Goal: Transaction & Acquisition: Download file/media

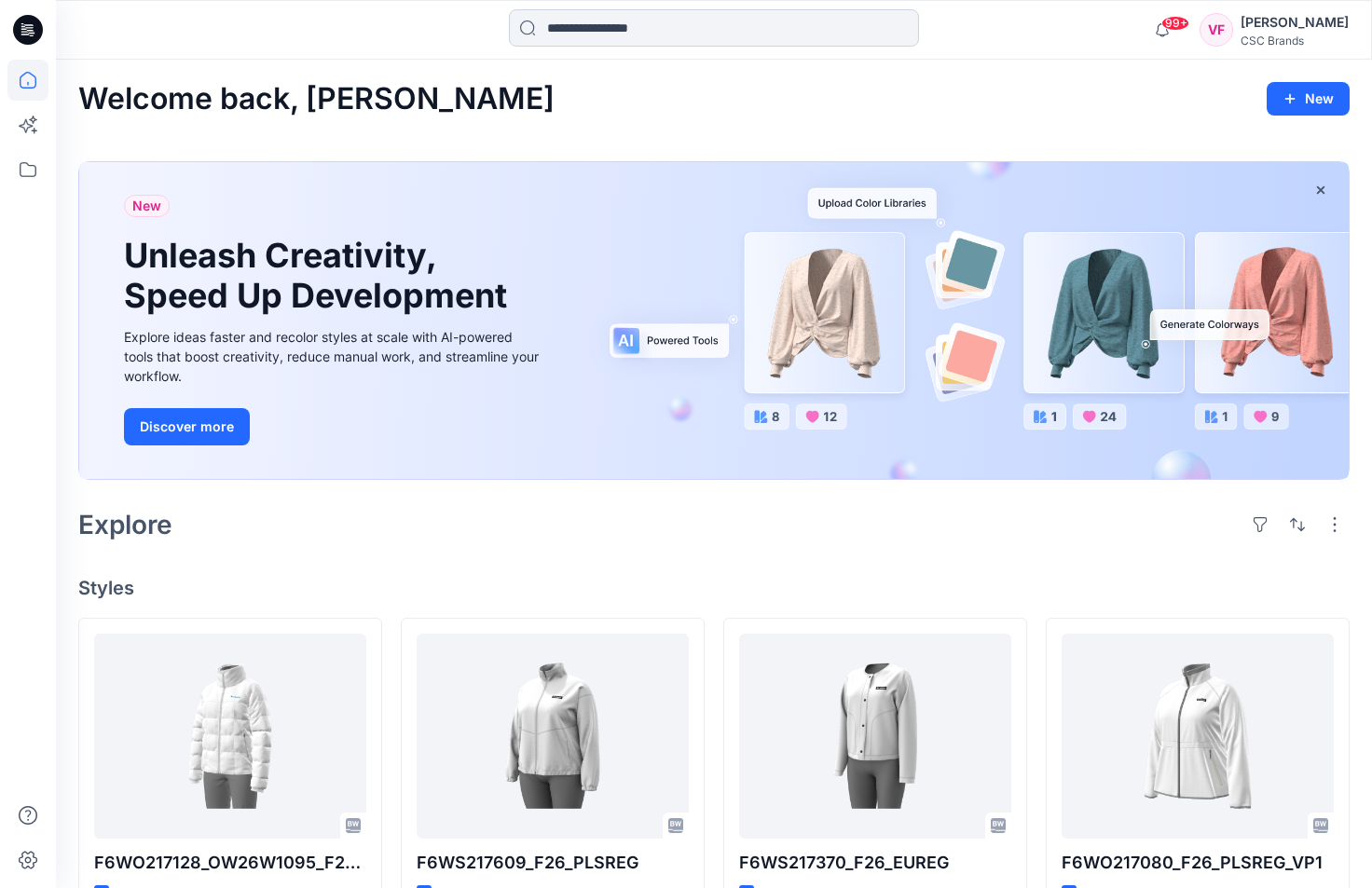
click at [589, 31] on input at bounding box center [714, 28] width 411 height 38
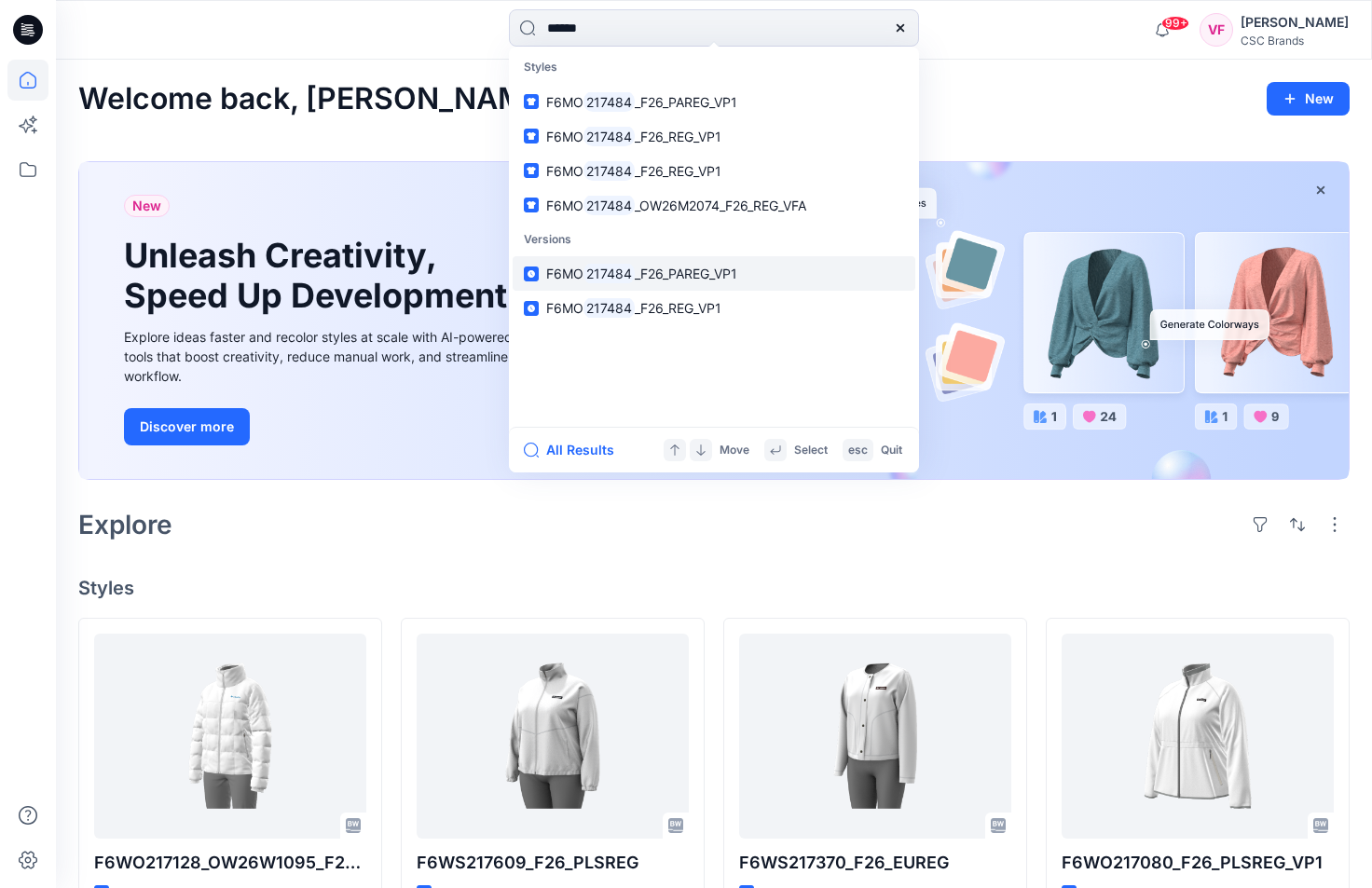
type input "******"
click at [675, 269] on span "_F26_PAREG_VP1" at bounding box center [686, 273] width 103 height 16
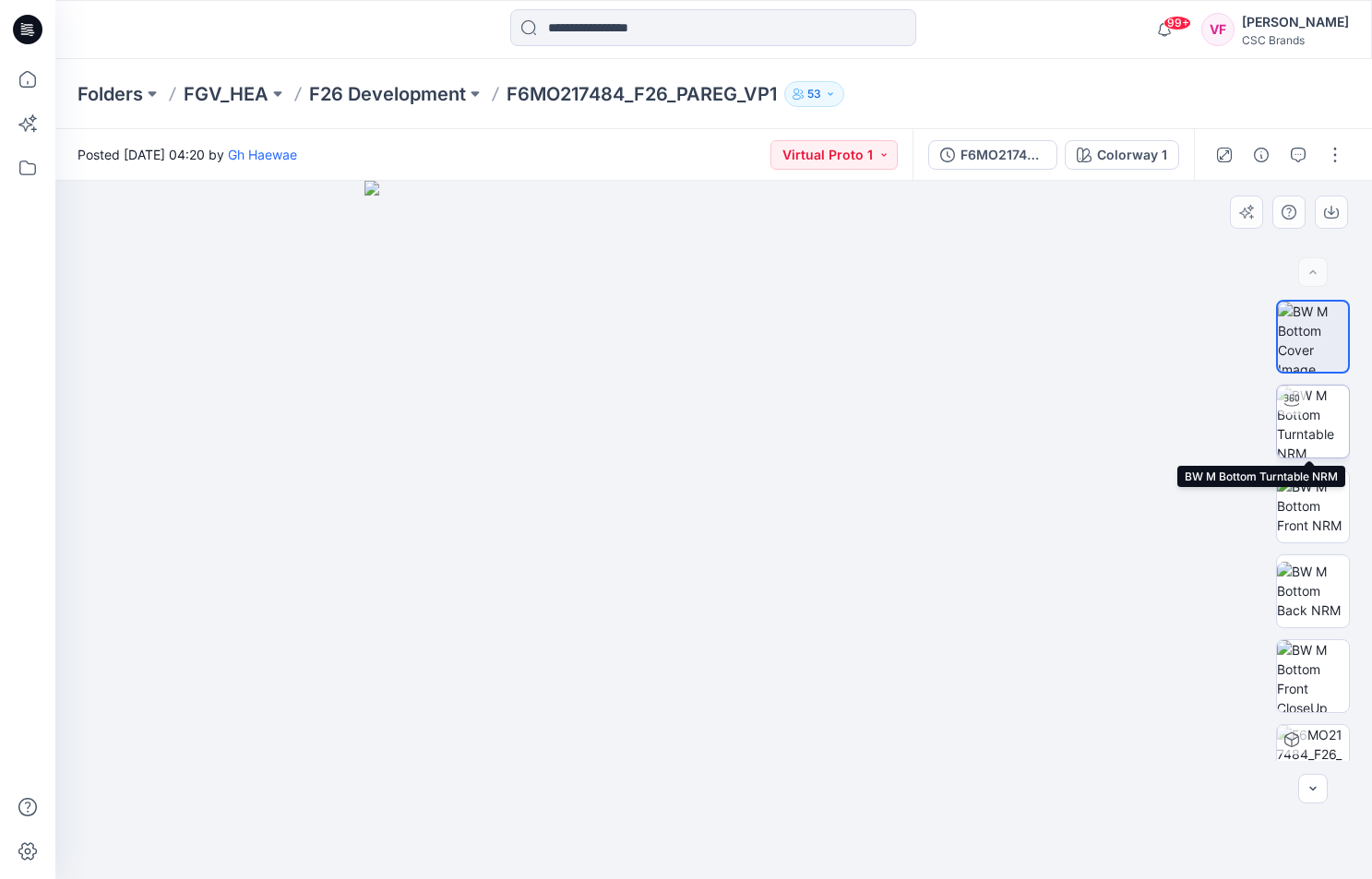
click at [1305, 418] on img at bounding box center [1312, 421] width 72 height 72
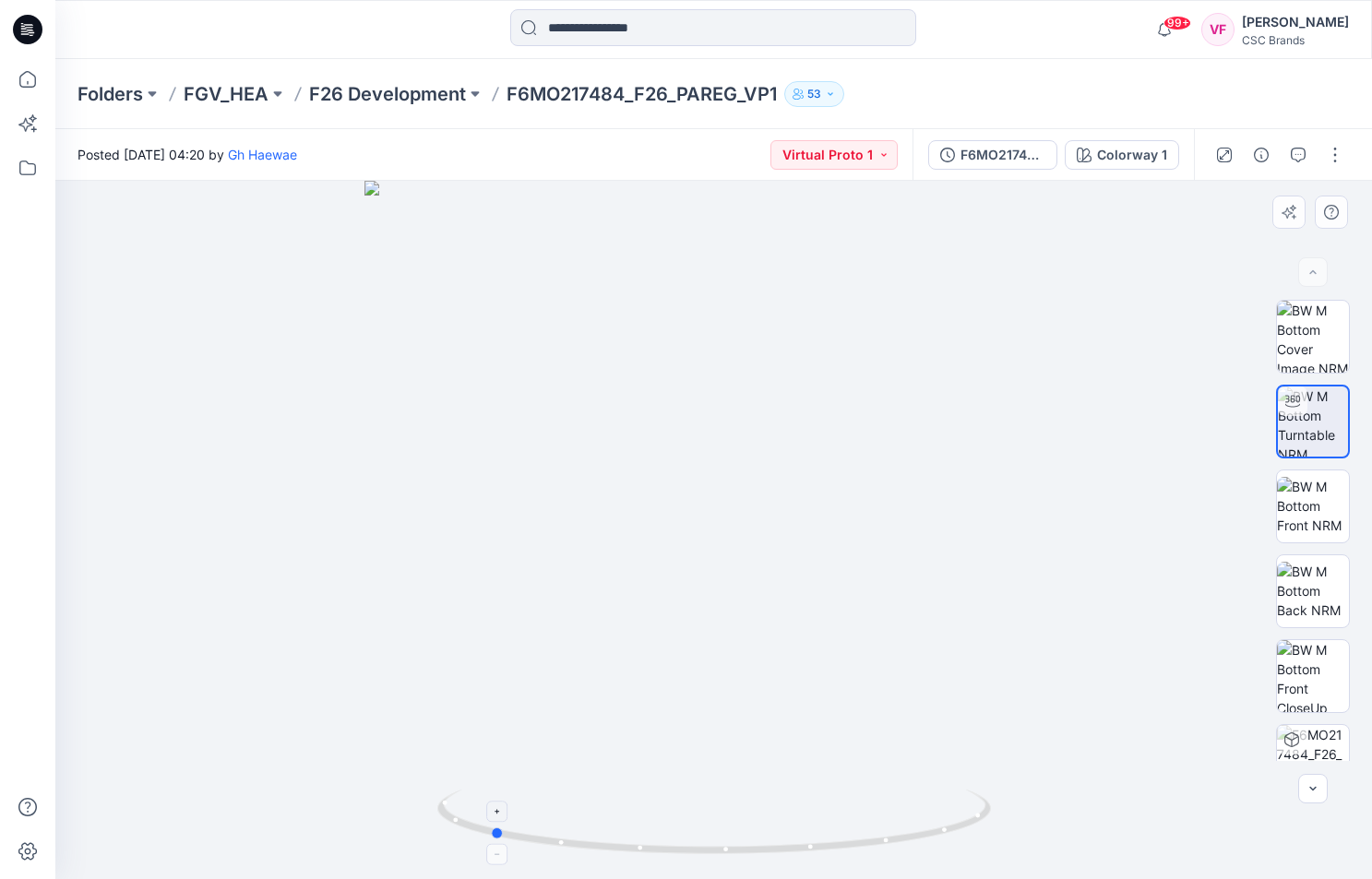
drag, startPoint x: 884, startPoint y: 846, endPoint x: 660, endPoint y: 848, distance: 224.0
click at [660, 848] on icon at bounding box center [716, 824] width 558 height 69
click at [1316, 592] on img at bounding box center [1312, 591] width 72 height 58
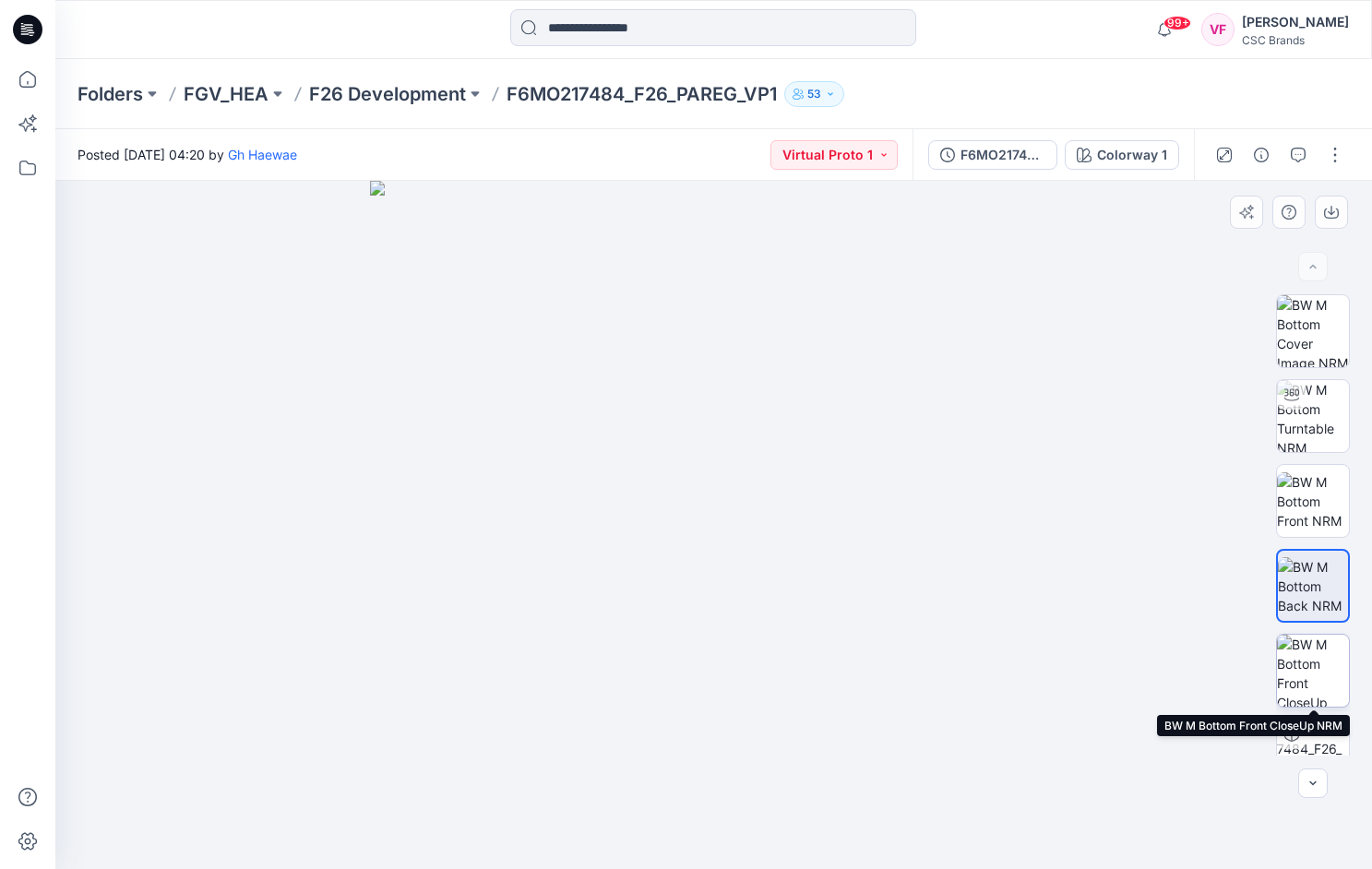
click at [1317, 671] on img at bounding box center [1312, 670] width 72 height 72
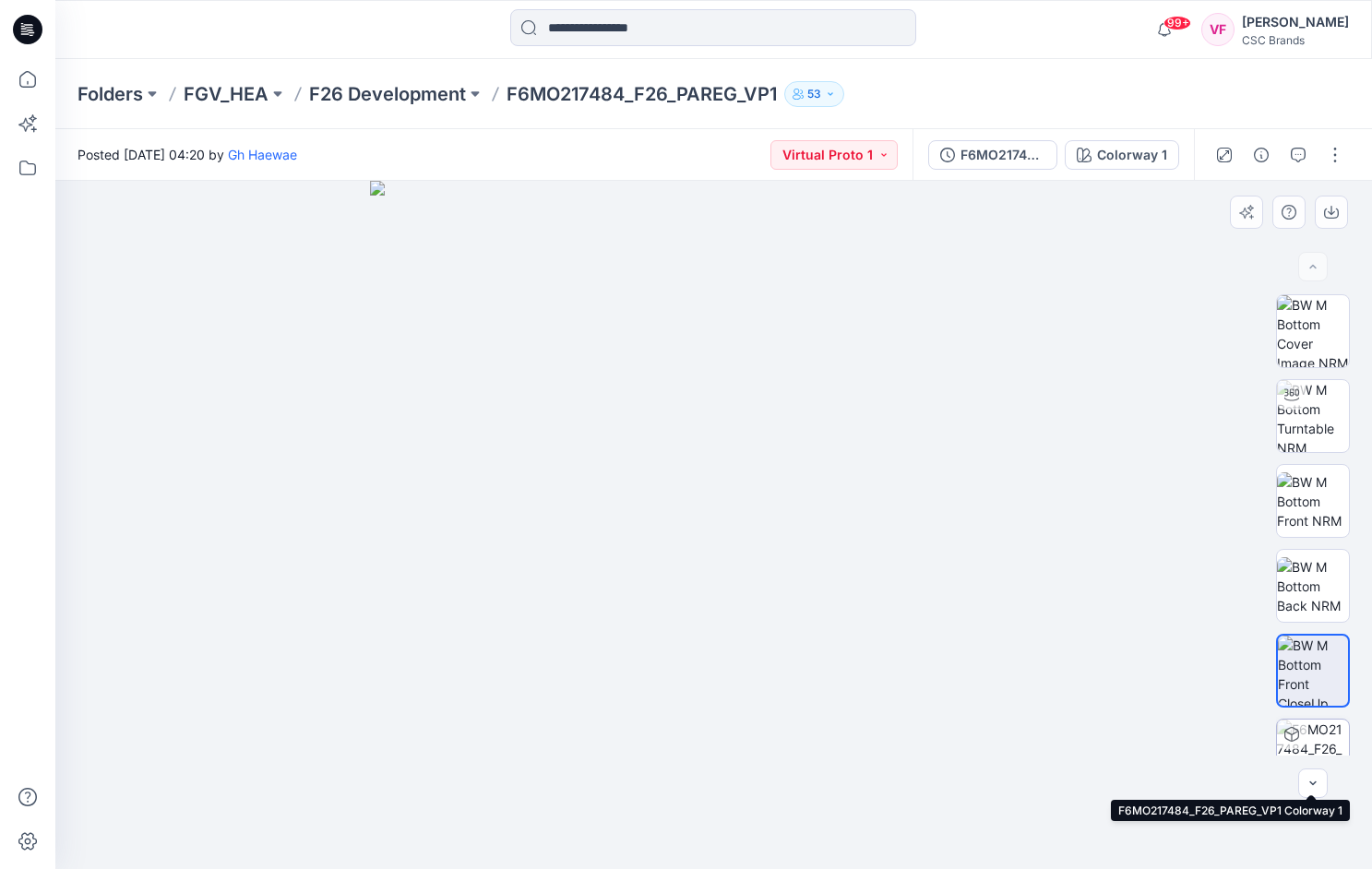
click at [1304, 738] on div at bounding box center [1292, 735] width 30 height 30
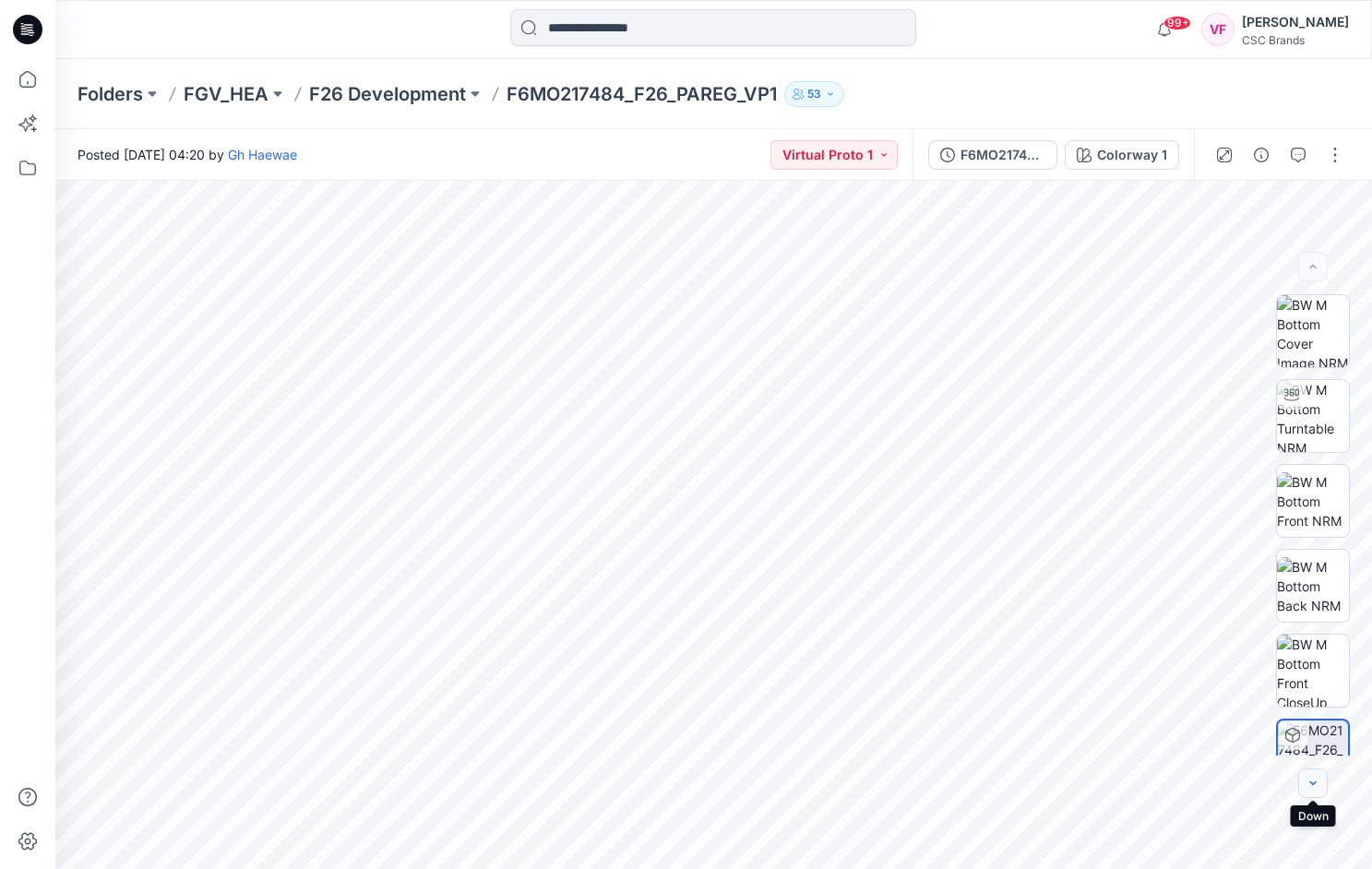
click at [1310, 778] on icon "button" at bounding box center [1313, 783] width 15 height 15
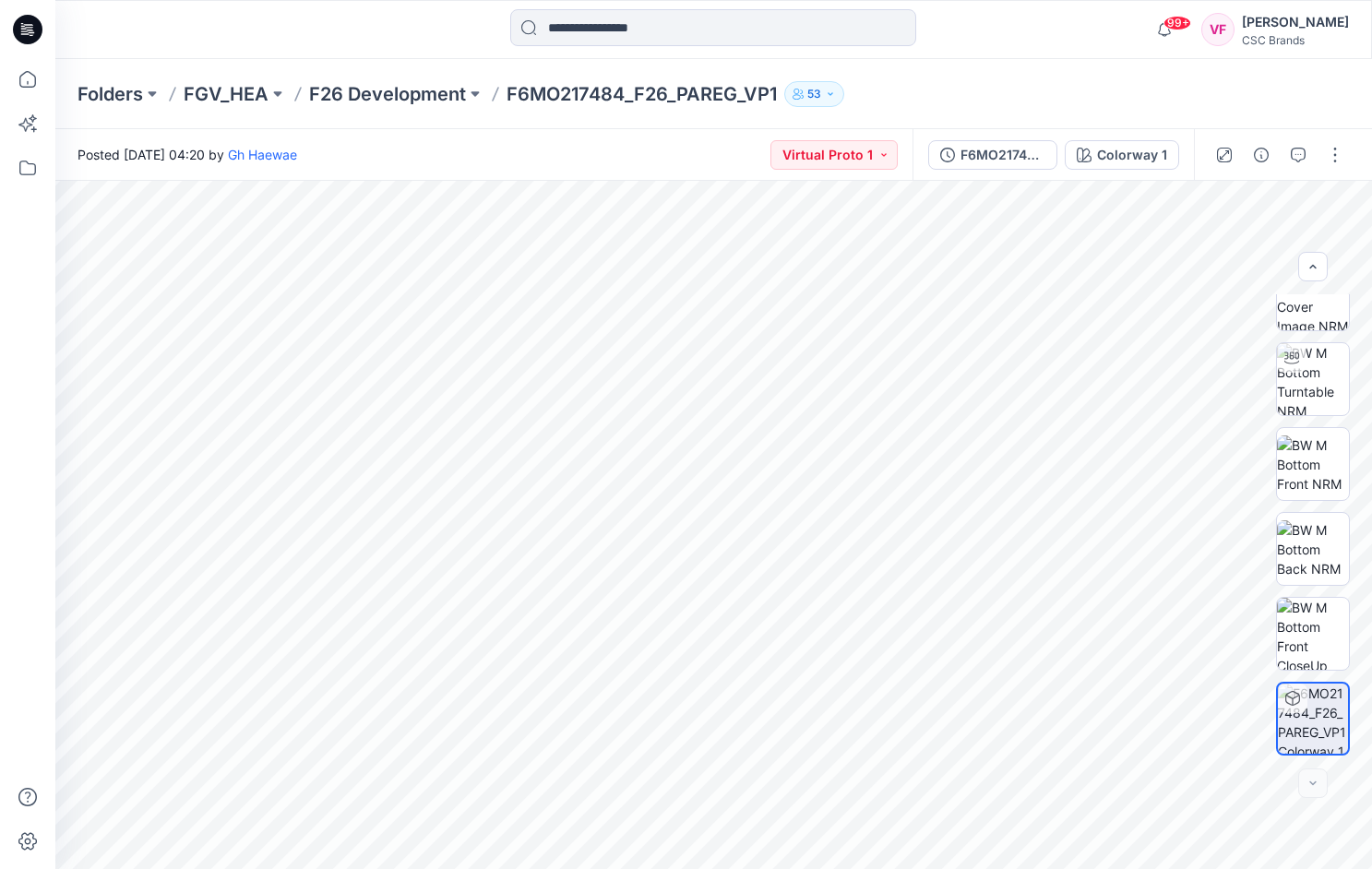
click at [1310, 779] on div at bounding box center [1313, 784] width 30 height 30
click at [884, 154] on button "Virtual Proto 1" at bounding box center [834, 155] width 128 height 30
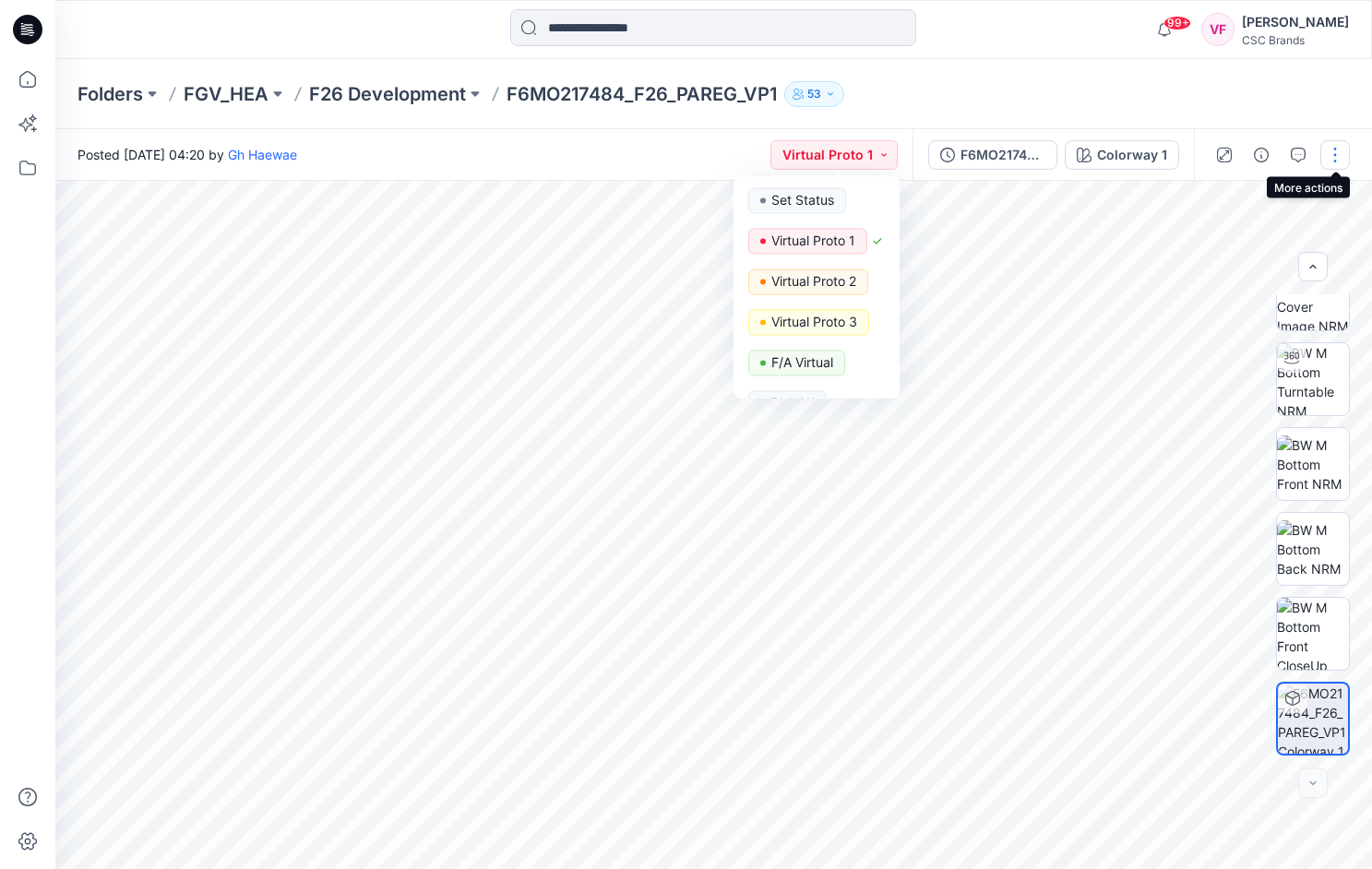
click at [1335, 150] on button "button" at bounding box center [1335, 155] width 30 height 30
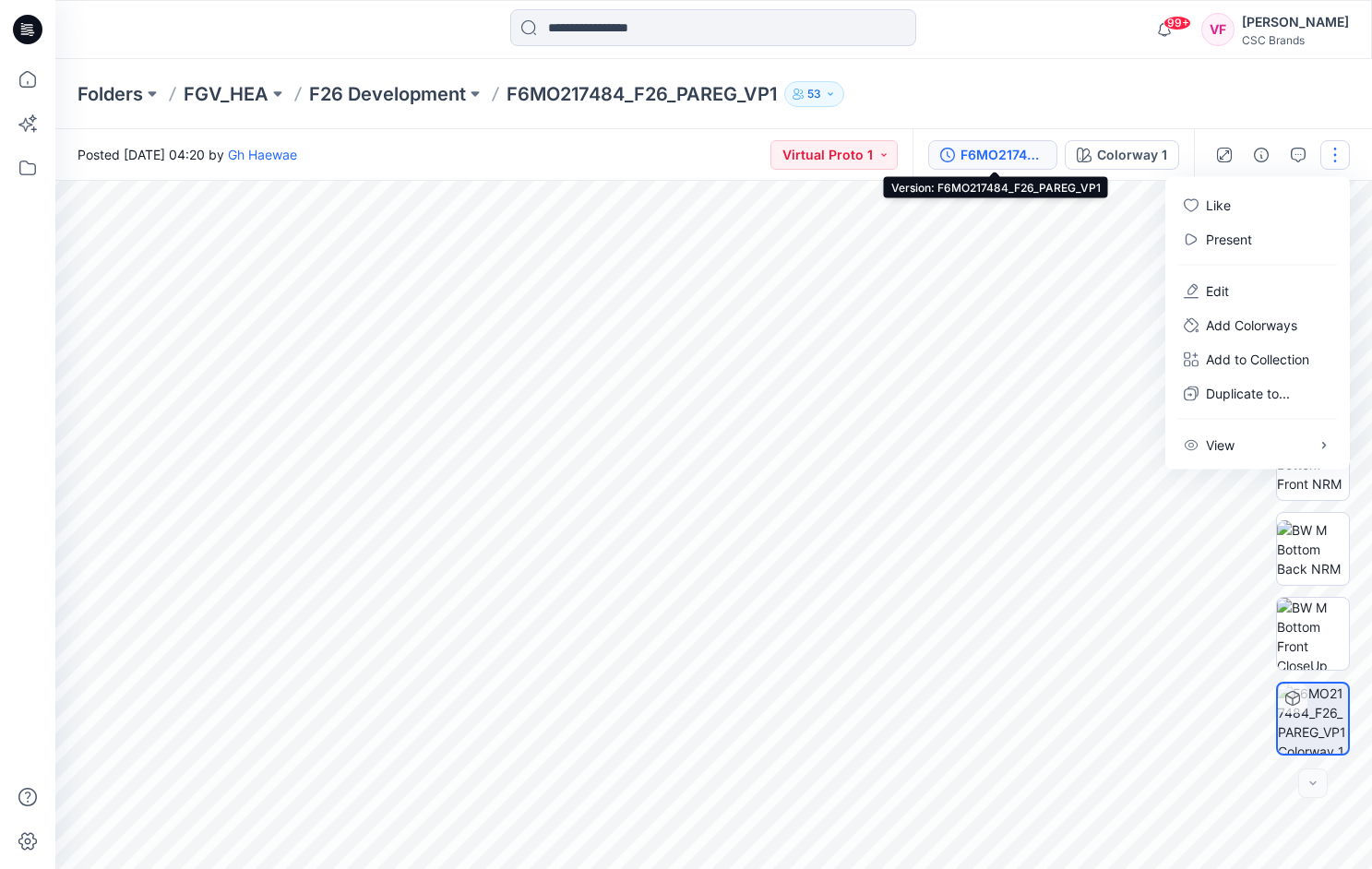
click at [998, 151] on div "F6MO217484_F26_PAREG_VP1" at bounding box center [1002, 155] width 85 height 21
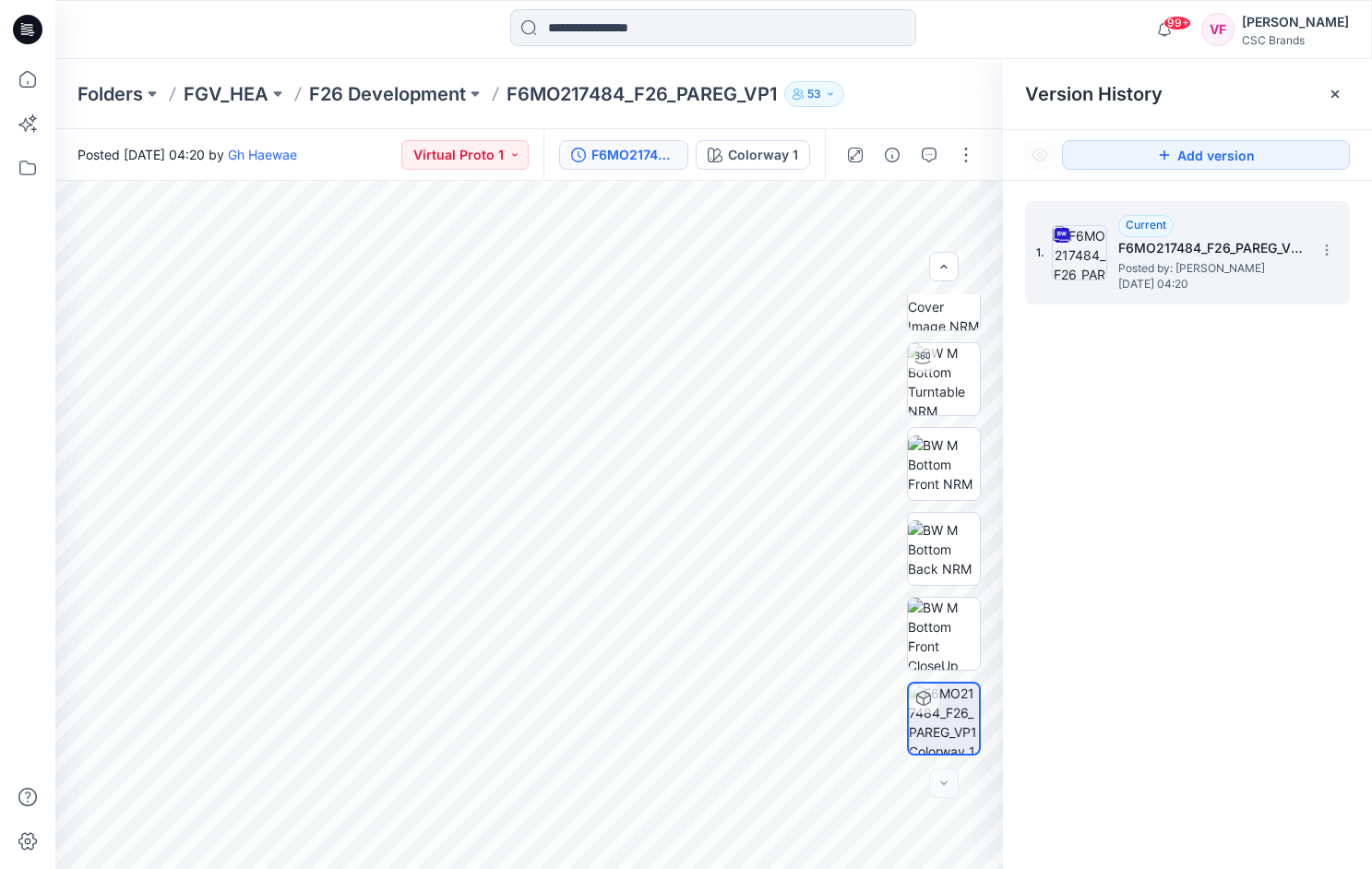
click at [1146, 241] on h5 "F6MO217484_F26_PAREG_VP1" at bounding box center [1211, 248] width 185 height 22
click at [1070, 242] on img at bounding box center [1078, 253] width 55 height 55
click at [1071, 253] on img at bounding box center [1078, 253] width 55 height 55
click at [1073, 248] on img at bounding box center [1078, 253] width 55 height 55
click at [1326, 243] on icon at bounding box center [1326, 250] width 15 height 15
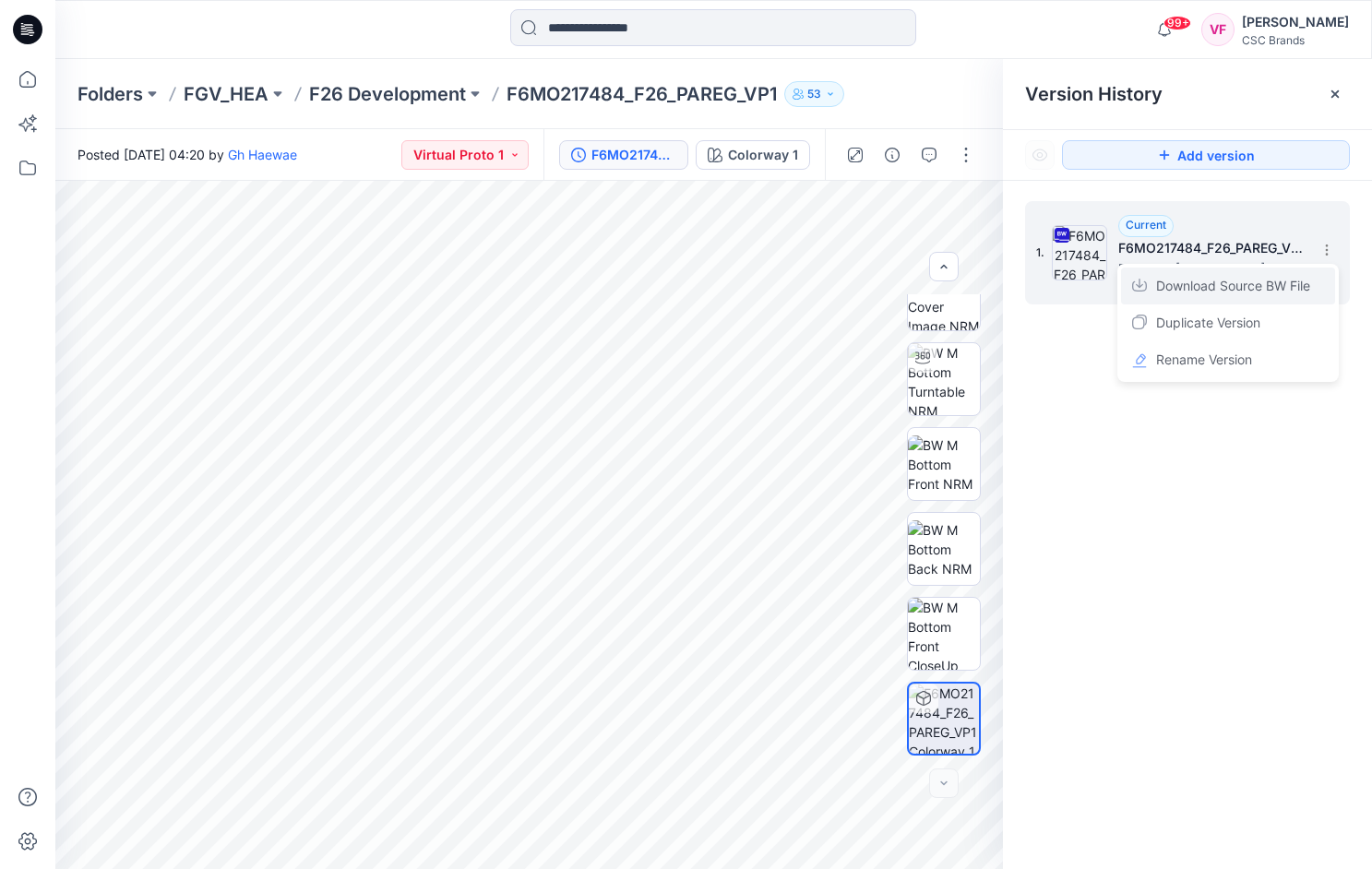
click at [1259, 279] on span "Download Source BW File" at bounding box center [1232, 286] width 154 height 22
